Goal: Complete application form: Complete application form

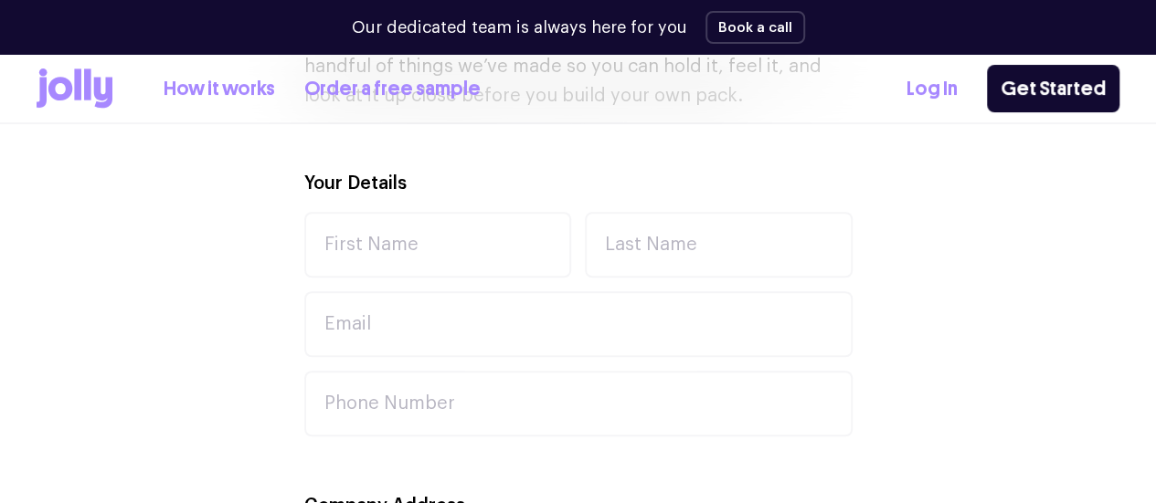
scroll to position [598, 0]
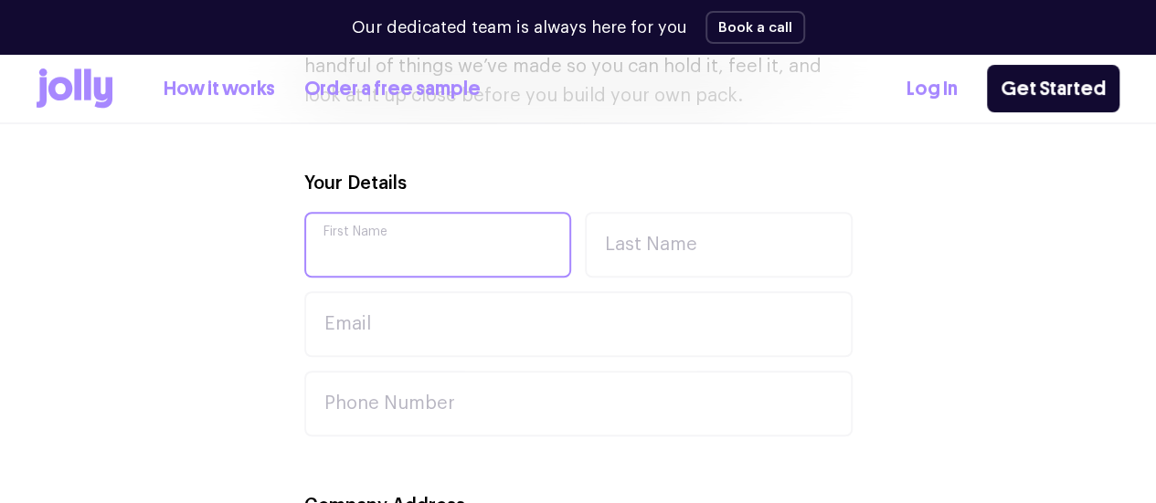
click at [400, 271] on input "First Name" at bounding box center [438, 245] width 268 height 66
type input "nik"
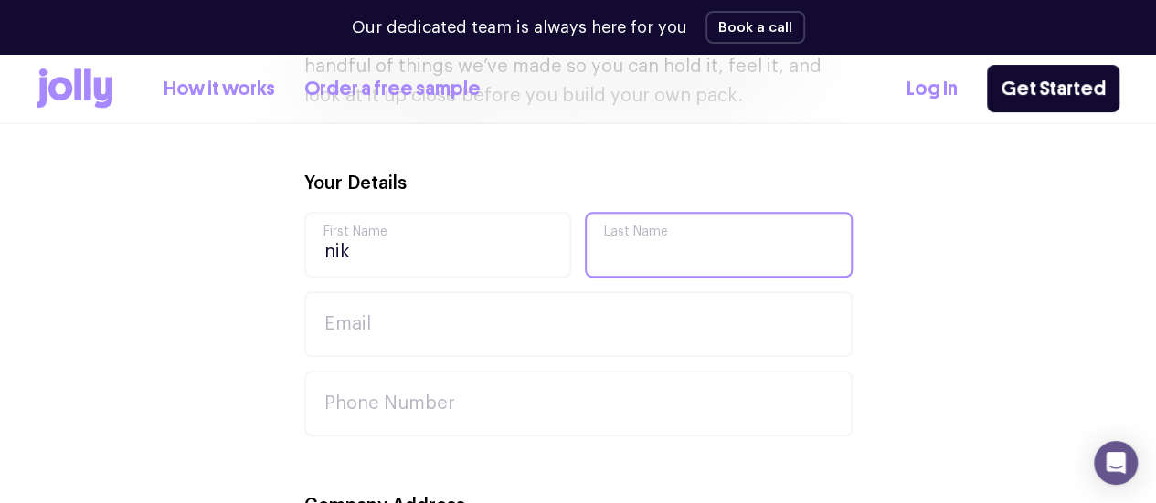
click at [680, 249] on input "Last Name" at bounding box center [719, 245] width 268 height 66
type input "[PERSON_NAME]"
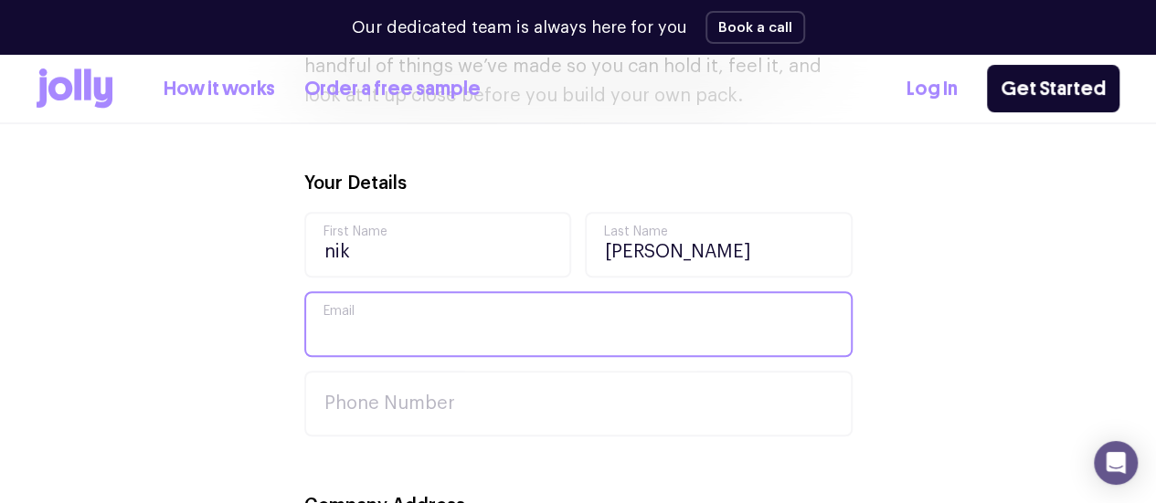
click at [605, 330] on input "Email" at bounding box center [578, 324] width 548 height 66
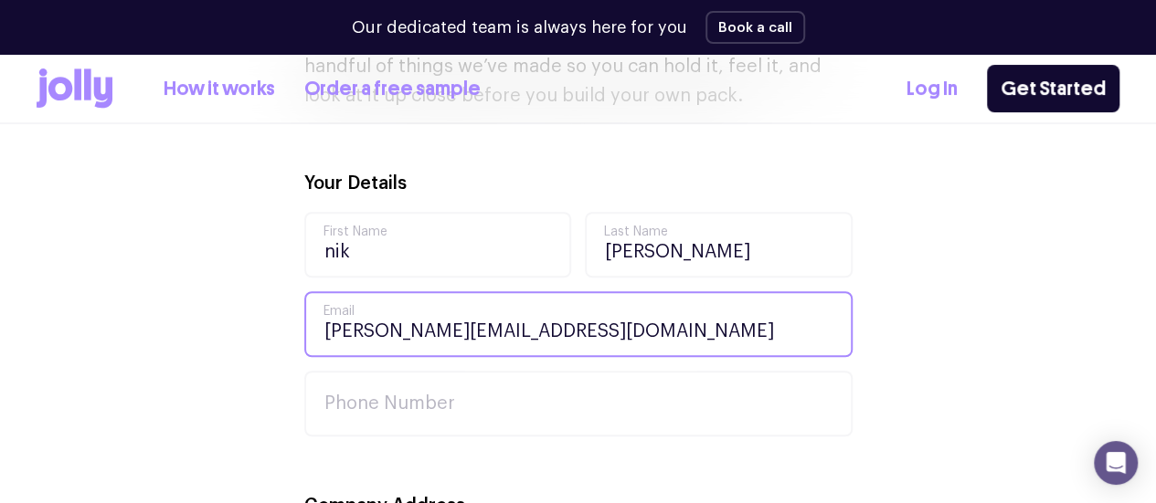
scroll to position [797, 0]
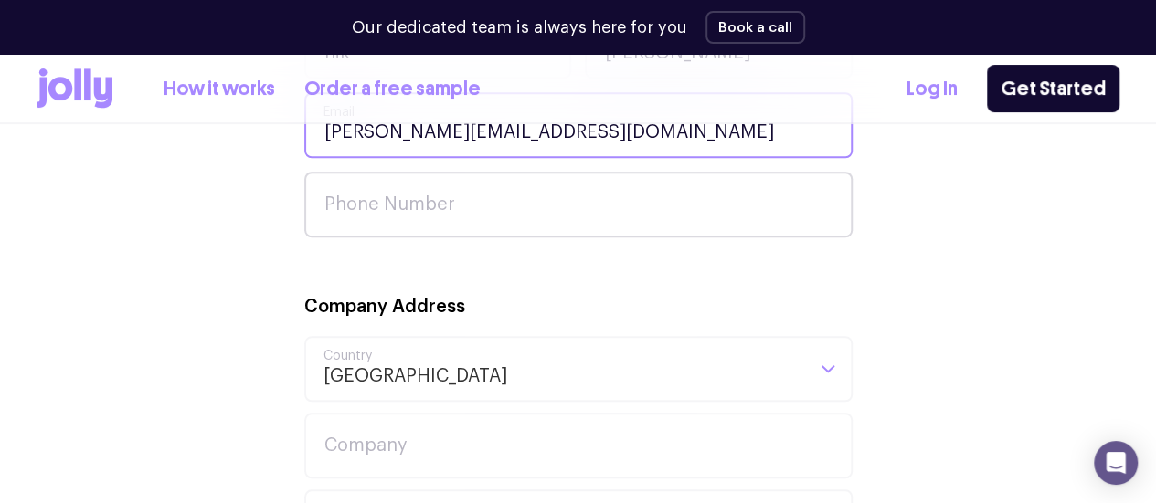
type input "[PERSON_NAME][EMAIL_ADDRESS][DOMAIN_NAME]"
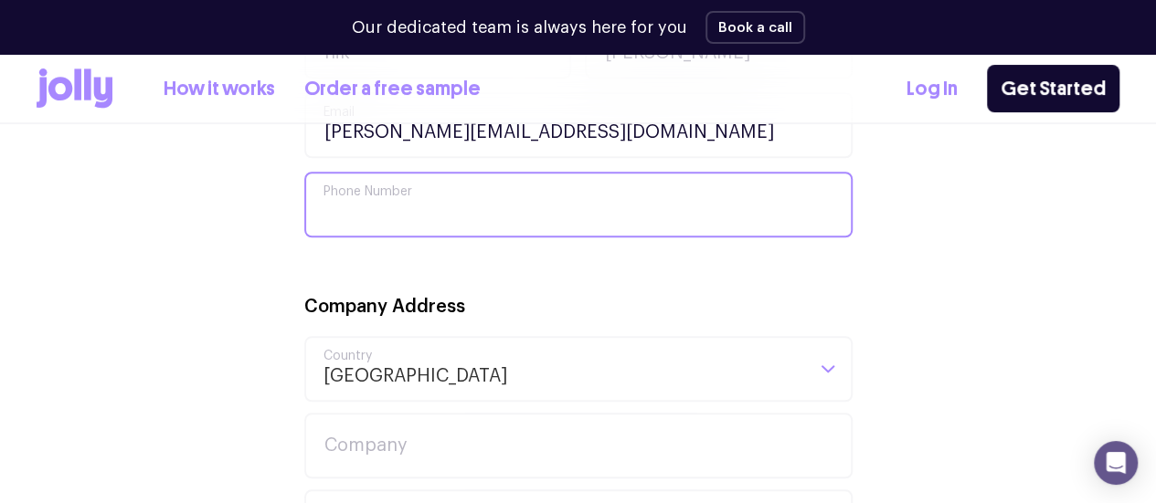
click at [481, 189] on input "Phone Number" at bounding box center [578, 205] width 548 height 66
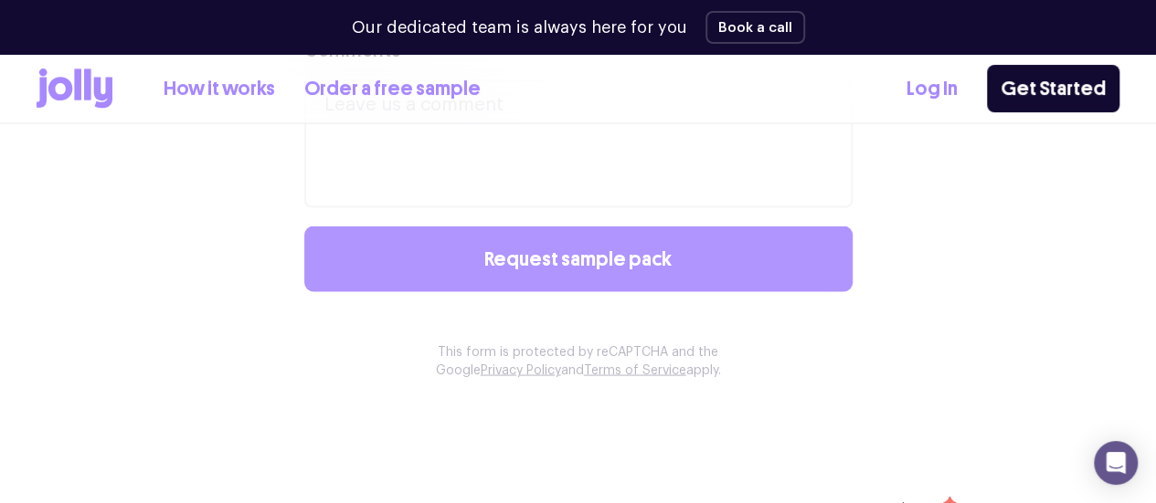
type input "0460623322"
click at [526, 288] on button "Request sample pack" at bounding box center [578, 259] width 548 height 66
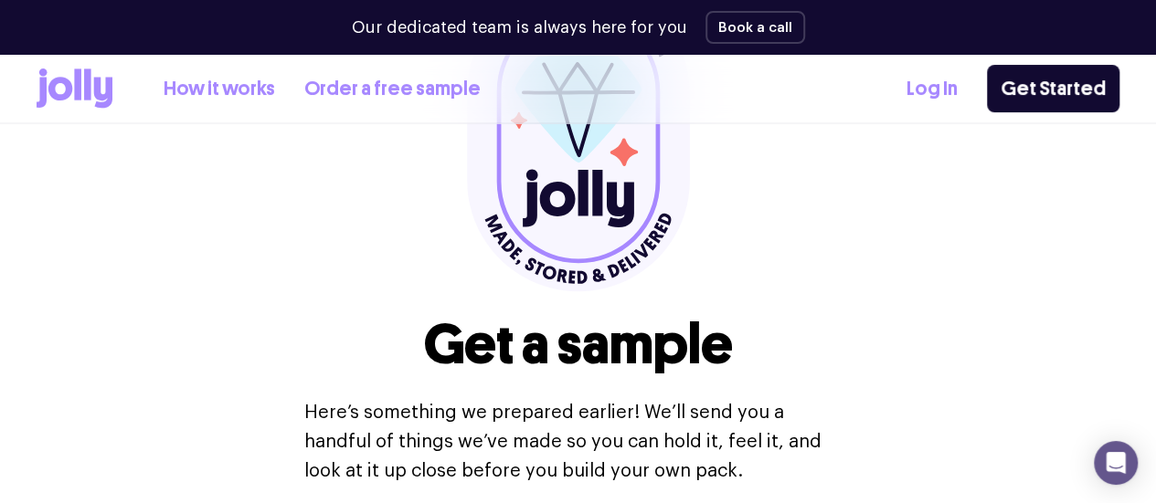
scroll to position [0, 0]
